Goal: Check status: Check status

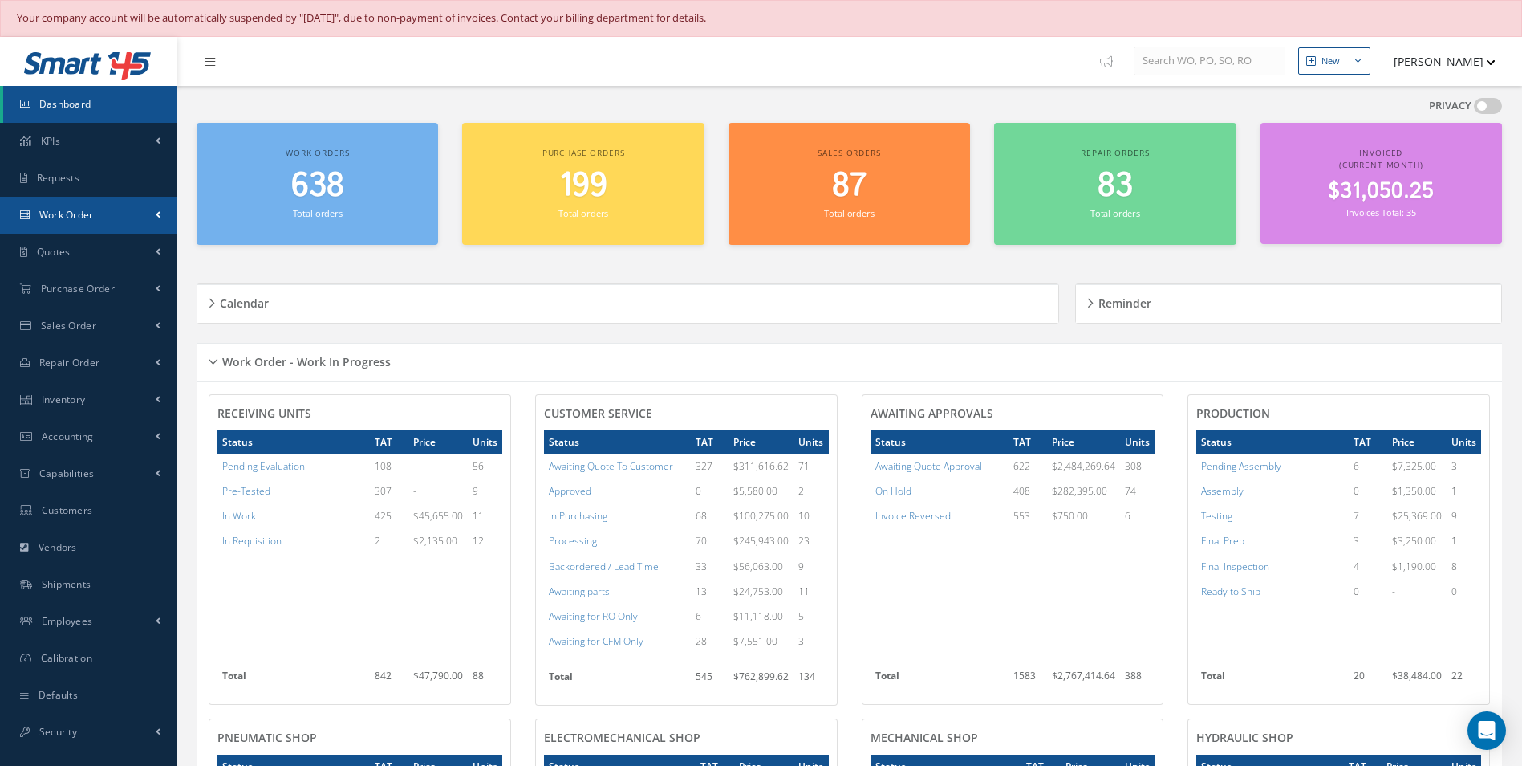
click at [144, 209] on link "Work Order" at bounding box center [88, 215] width 177 height 37
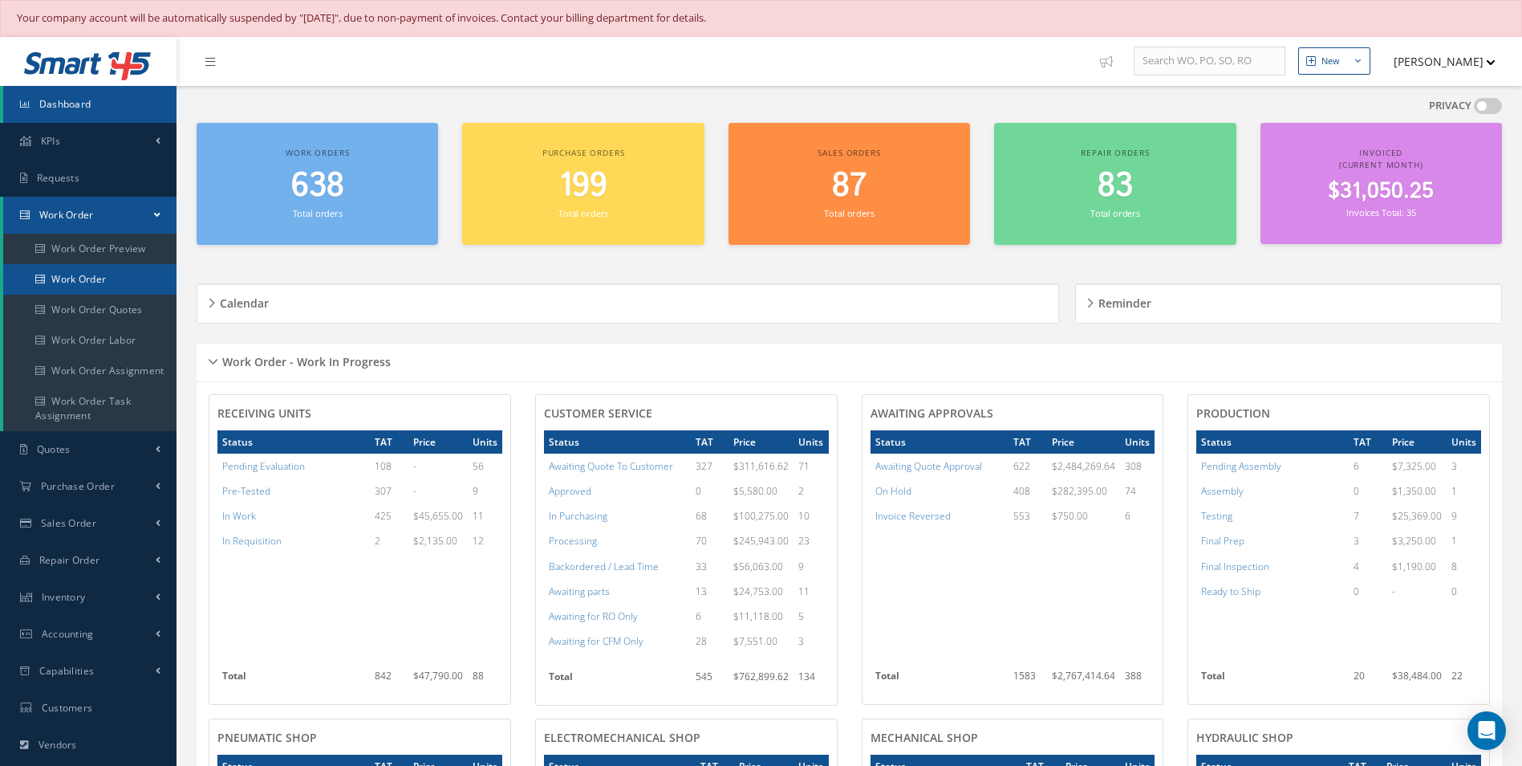
click at [93, 287] on link "Work Order" at bounding box center [89, 279] width 173 height 30
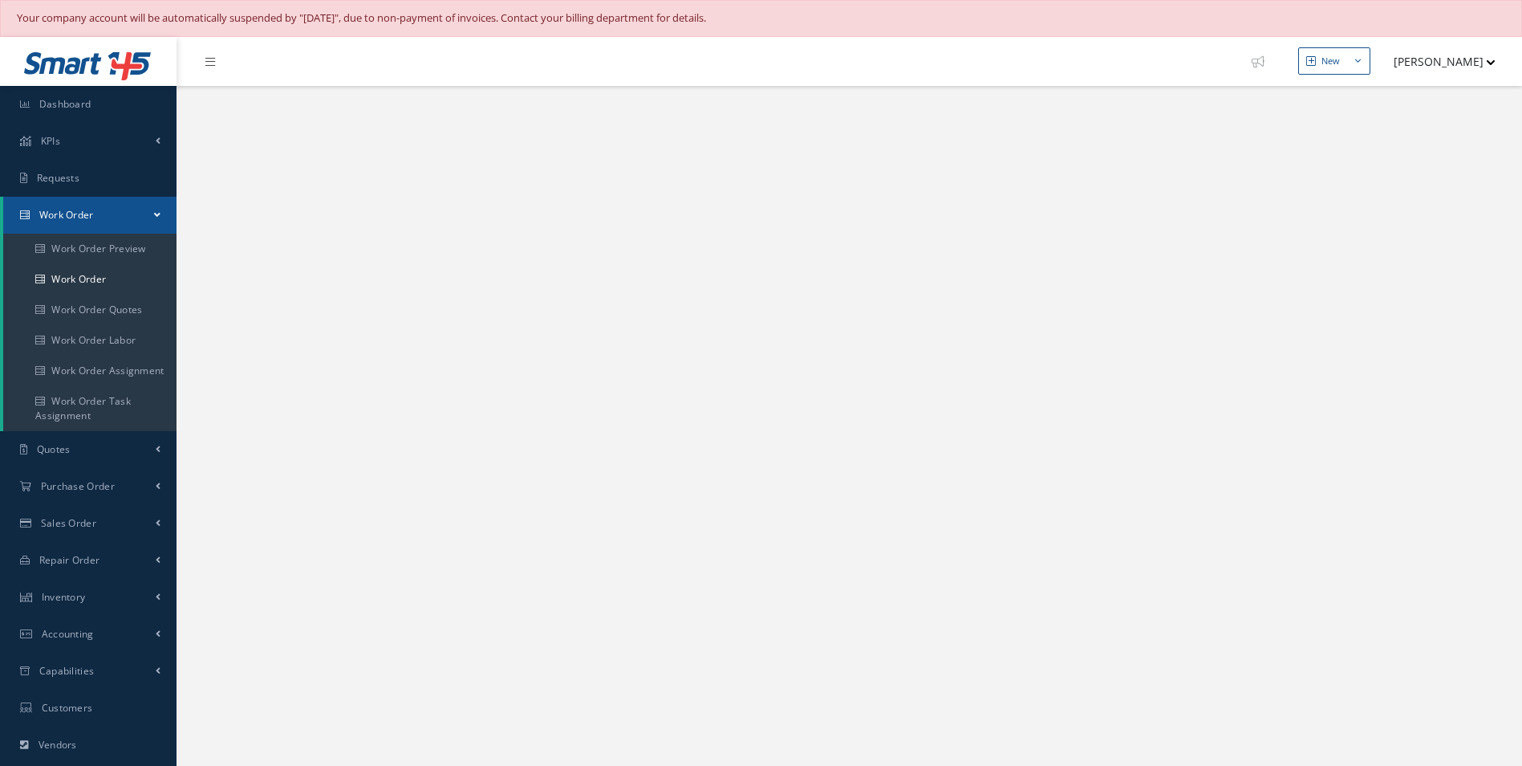
select select "25"
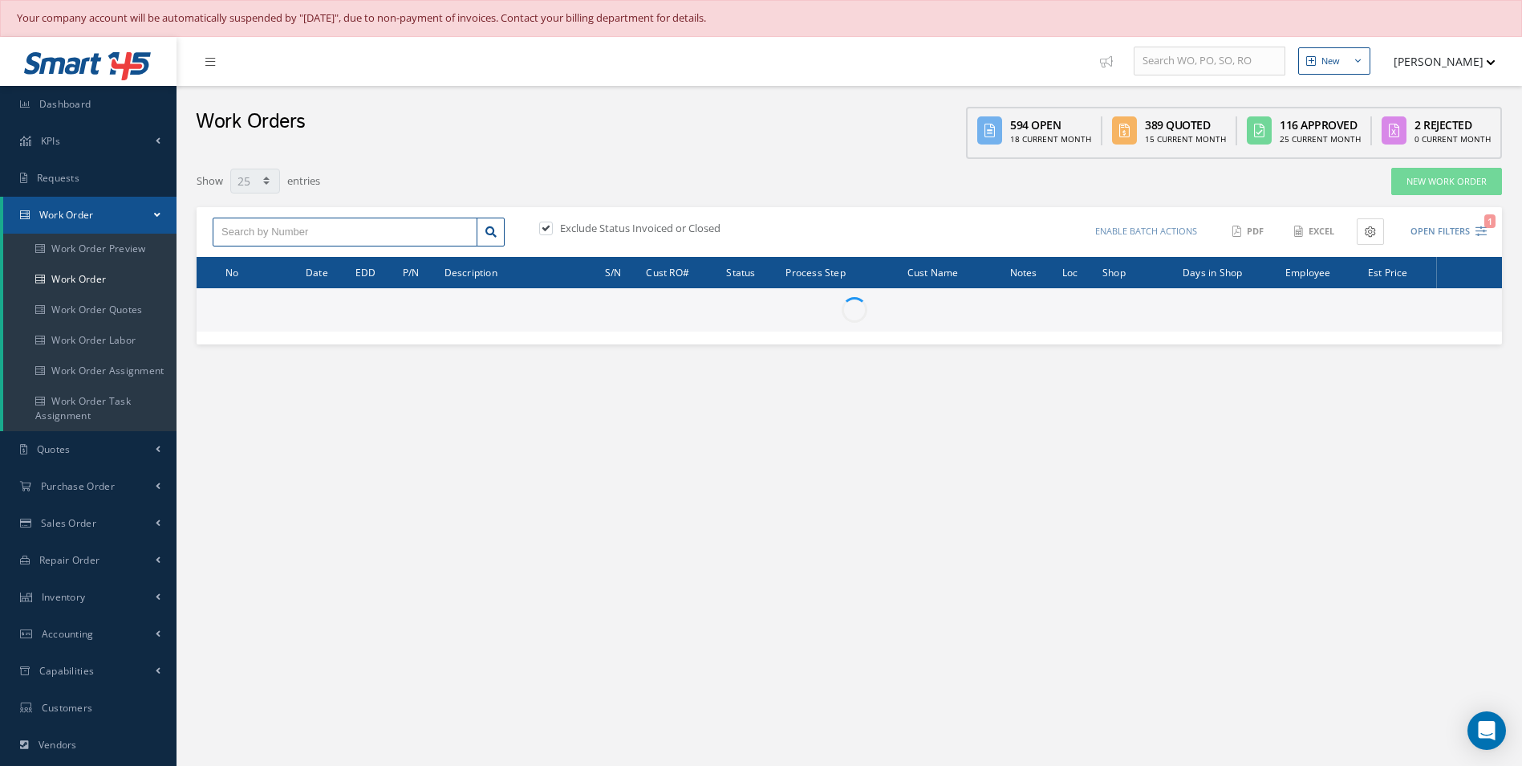
paste input "4638"
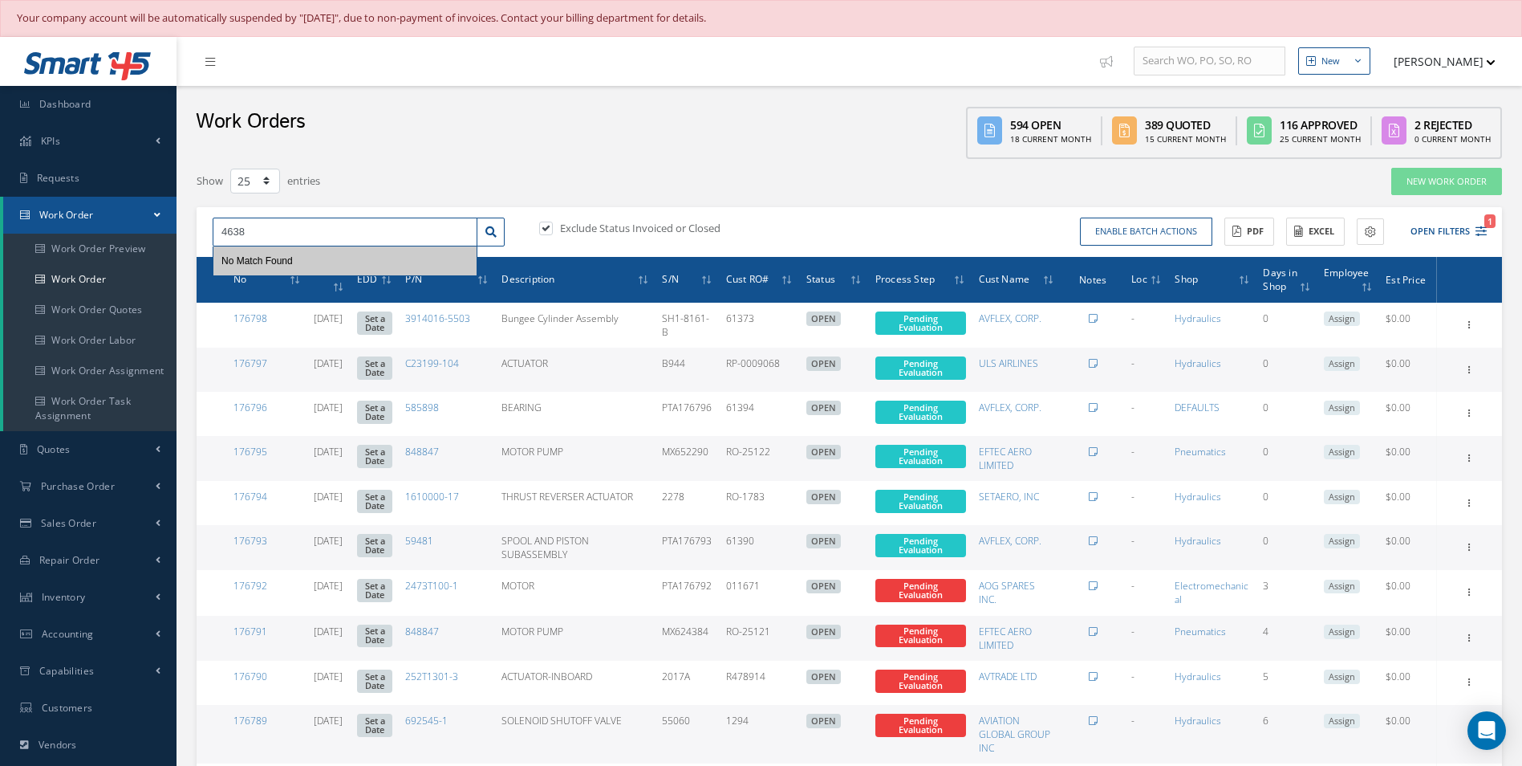
type input "4638"
click at [559, 230] on label "Exclude Status Invoiced or Closed" at bounding box center [638, 228] width 165 height 14
click at [550, 230] on input "checkbox" at bounding box center [544, 230] width 10 height 10
checkbox input "false"
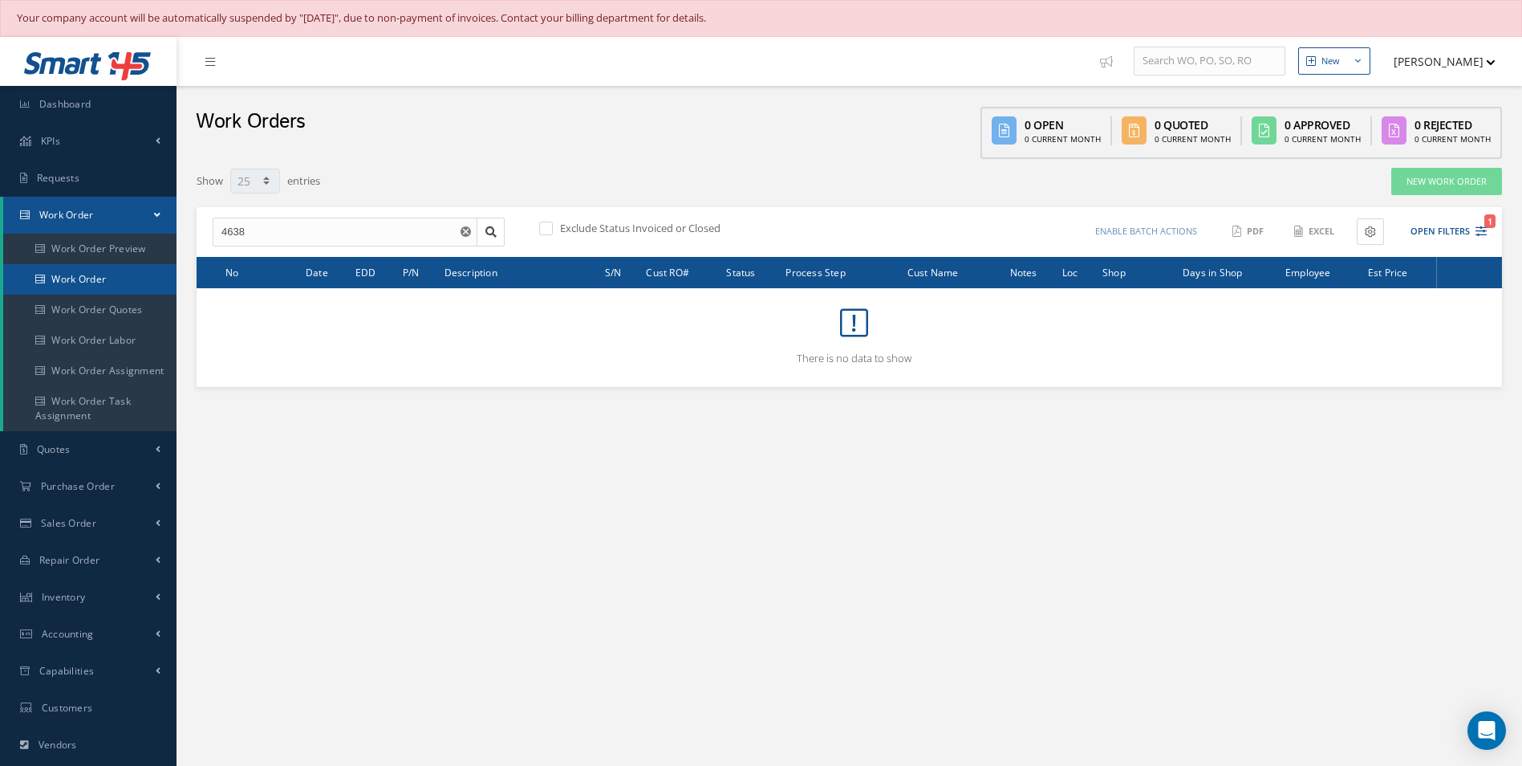
click at [97, 276] on link "Work Order" at bounding box center [89, 279] width 173 height 30
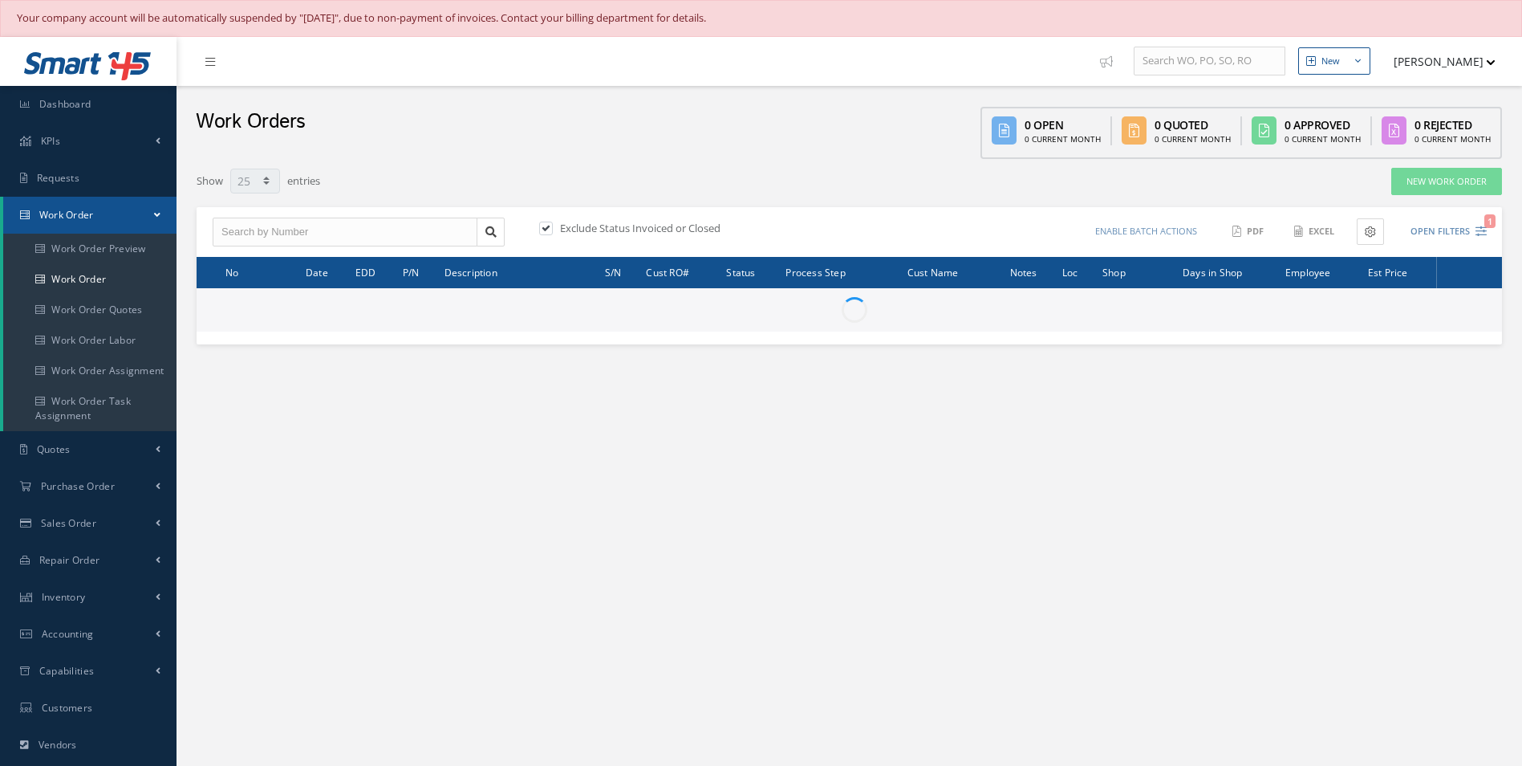
select select "25"
